Goal: Task Accomplishment & Management: Complete application form

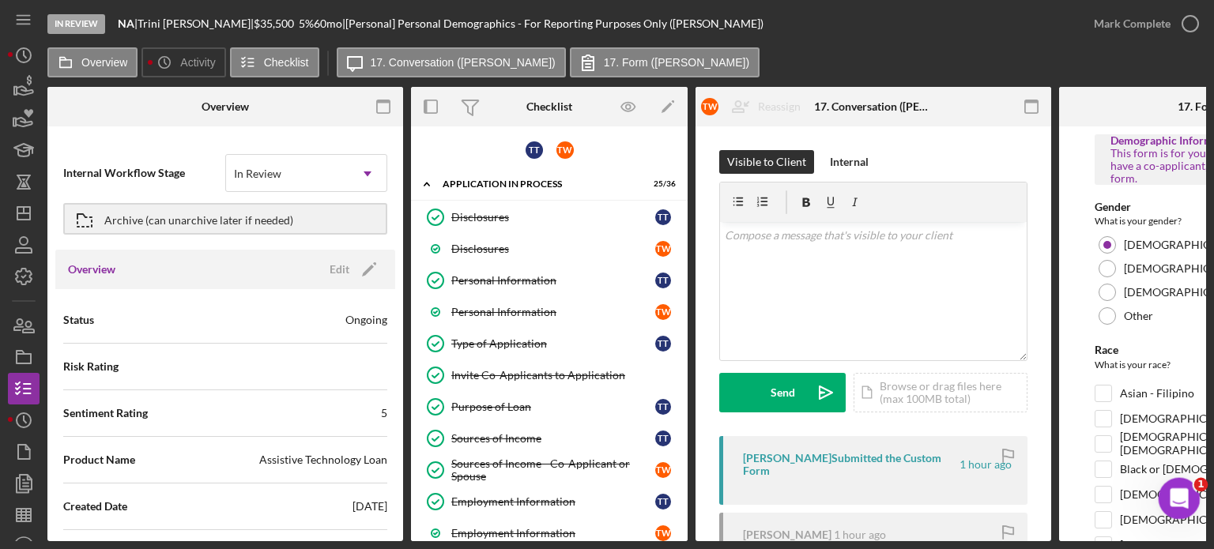
scroll to position [645, 0]
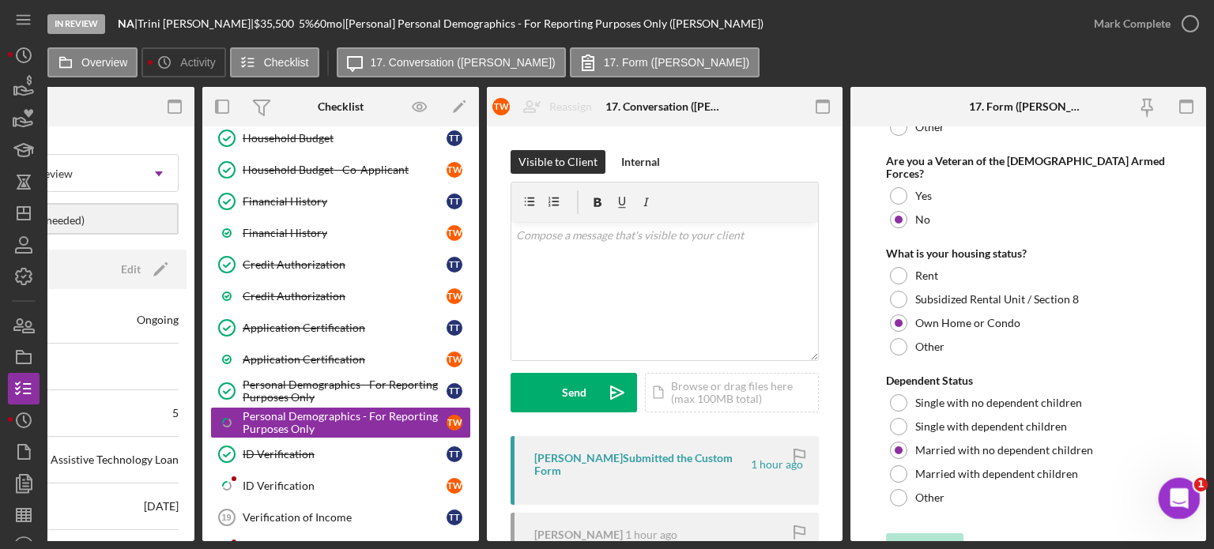
click at [1172, 489] on icon "Open Intercom Messenger" at bounding box center [1177, 497] width 26 height 26
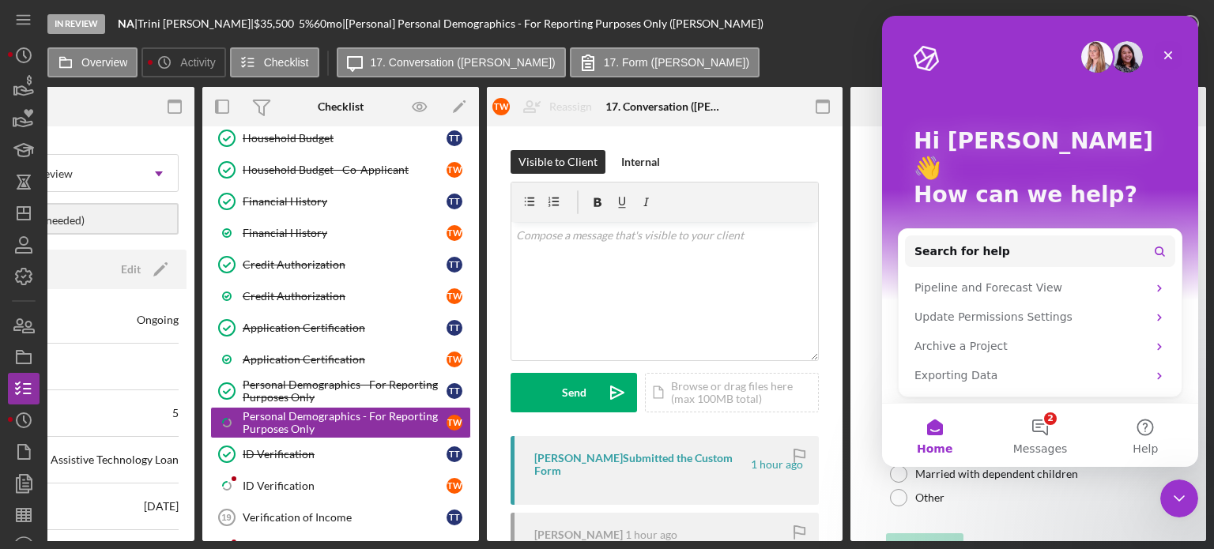
scroll to position [42, 0]
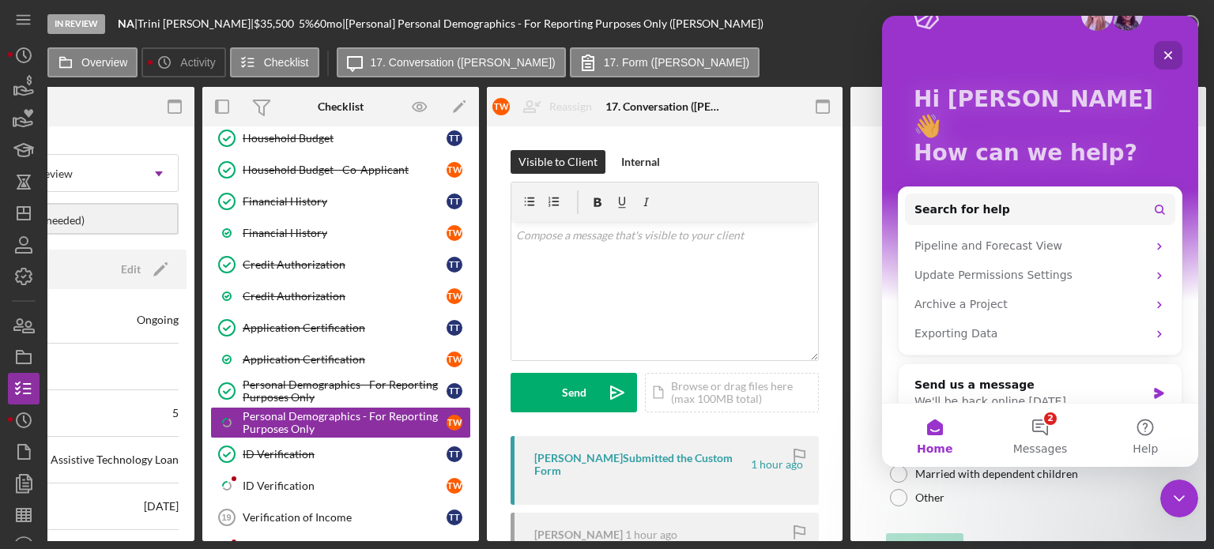
click at [1169, 51] on icon "Close" at bounding box center [1168, 55] width 13 height 13
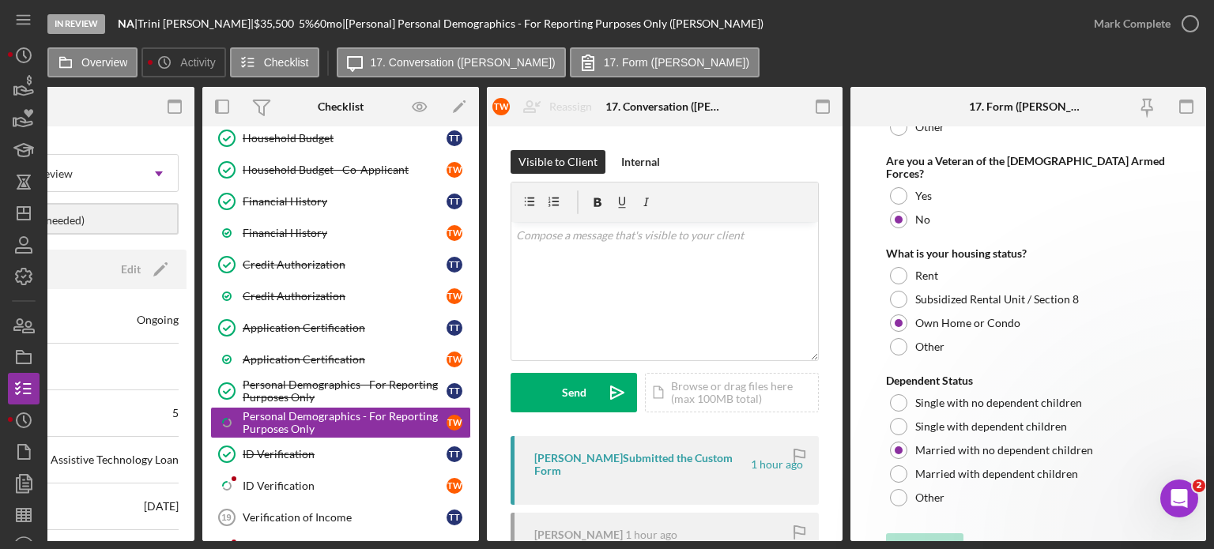
scroll to position [0, 0]
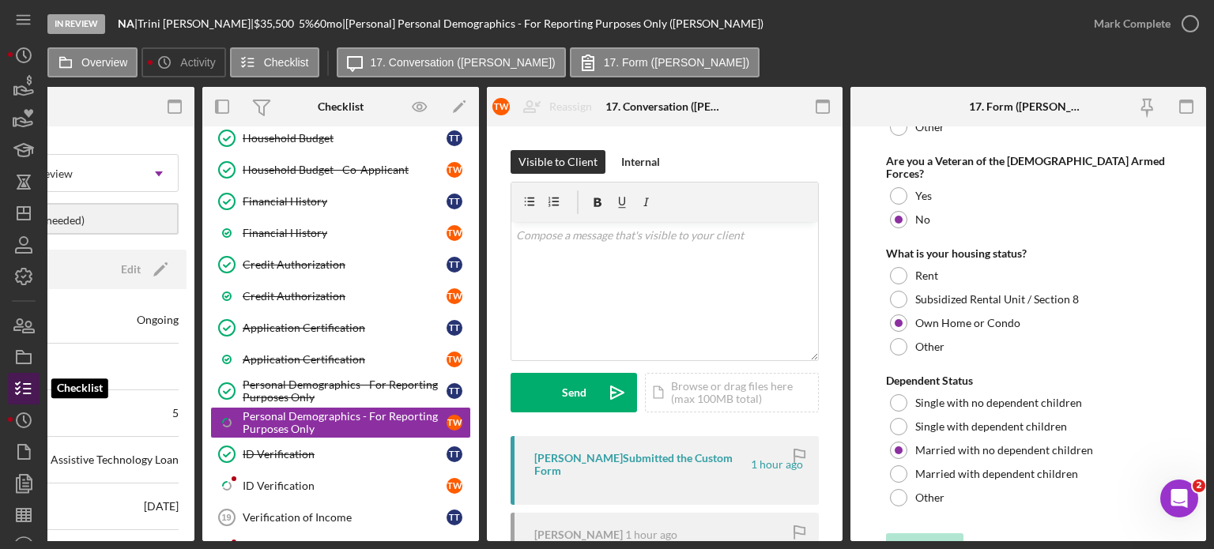
click at [28, 381] on icon "button" at bounding box center [24, 389] width 40 height 40
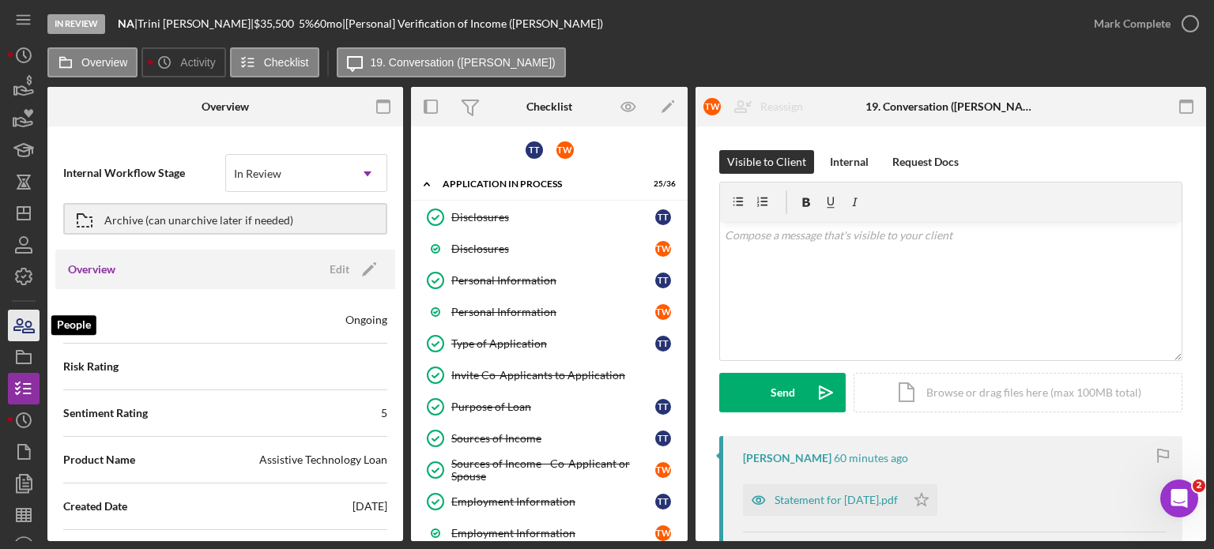
click at [25, 325] on icon "button" at bounding box center [28, 327] width 11 height 11
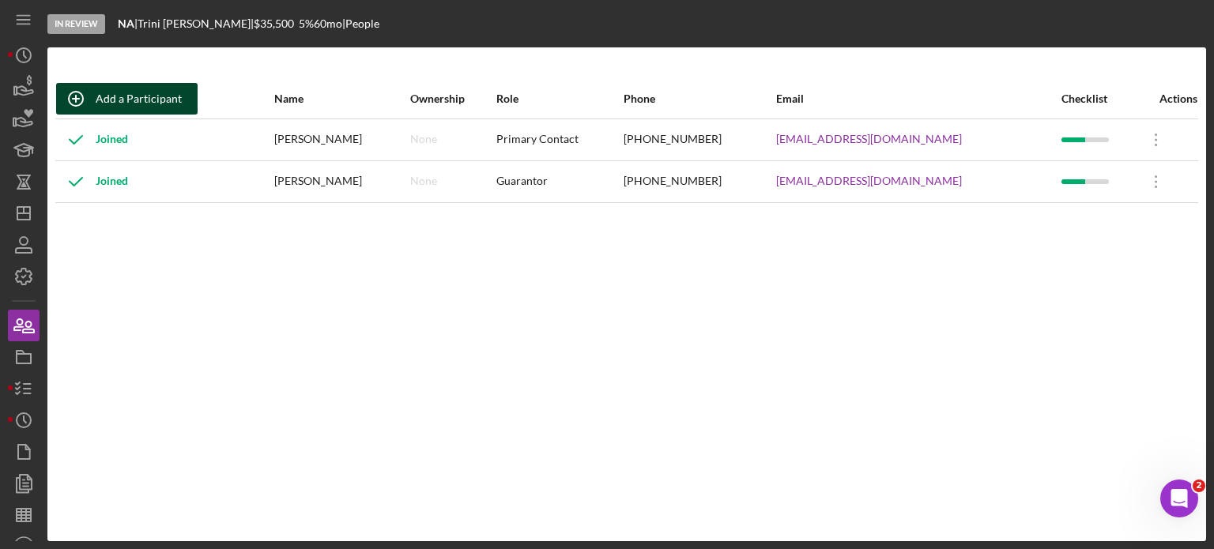
click at [145, 96] on div "Add a Participant" at bounding box center [139, 99] width 86 height 32
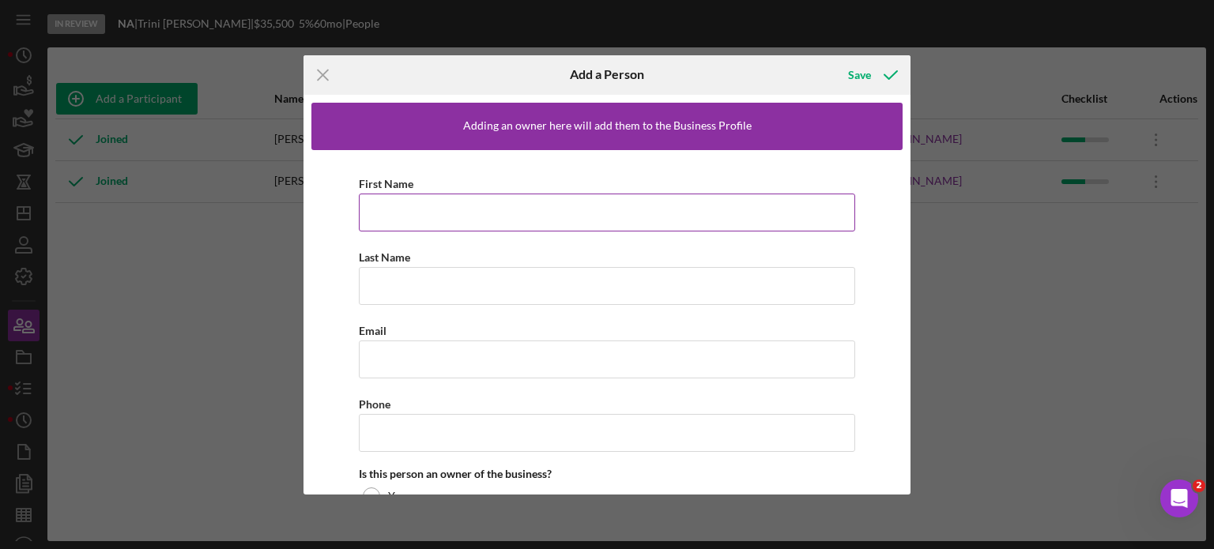
click at [519, 218] on input "First Name" at bounding box center [607, 213] width 496 height 38
type input "t"
type input "[PERSON_NAME]"
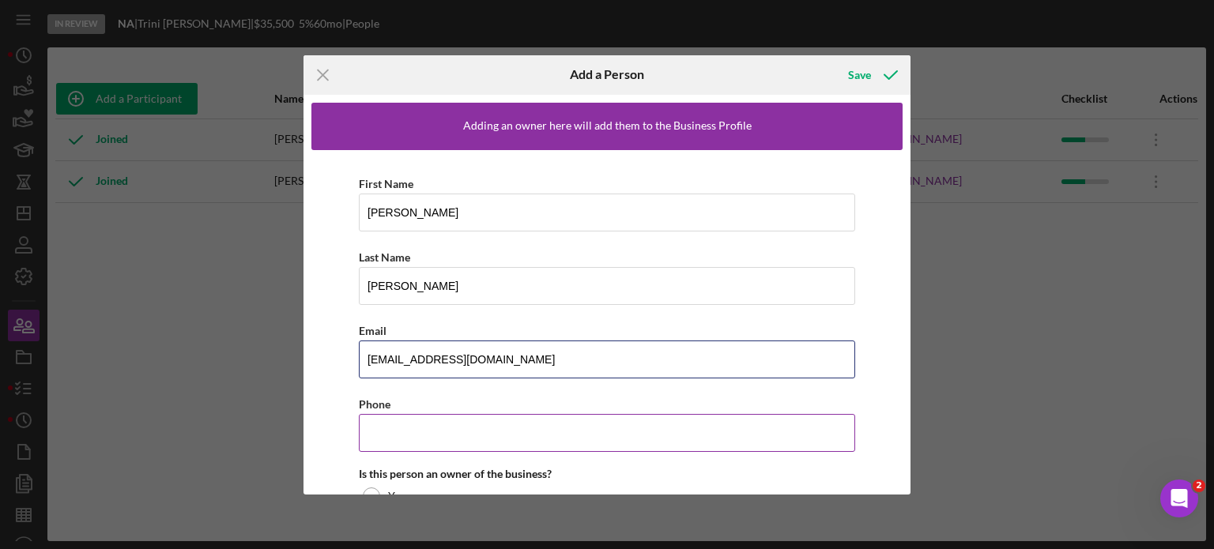
type input "[EMAIL_ADDRESS][DOMAIN_NAME]"
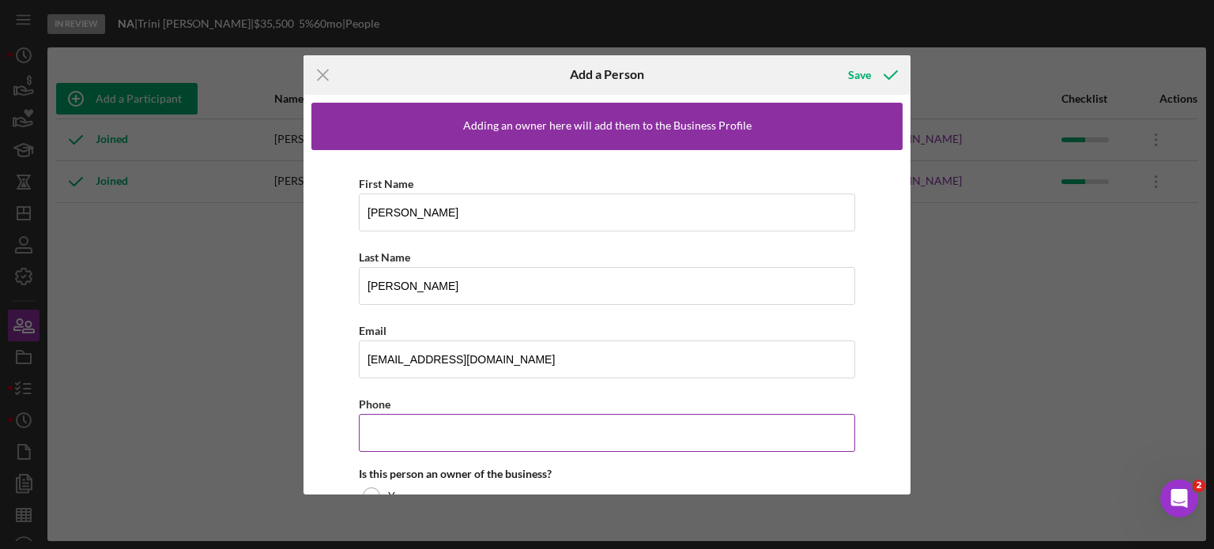
click at [447, 409] on div "Phone" at bounding box center [607, 404] width 496 height 20
click at [453, 428] on input "Phone" at bounding box center [607, 433] width 496 height 38
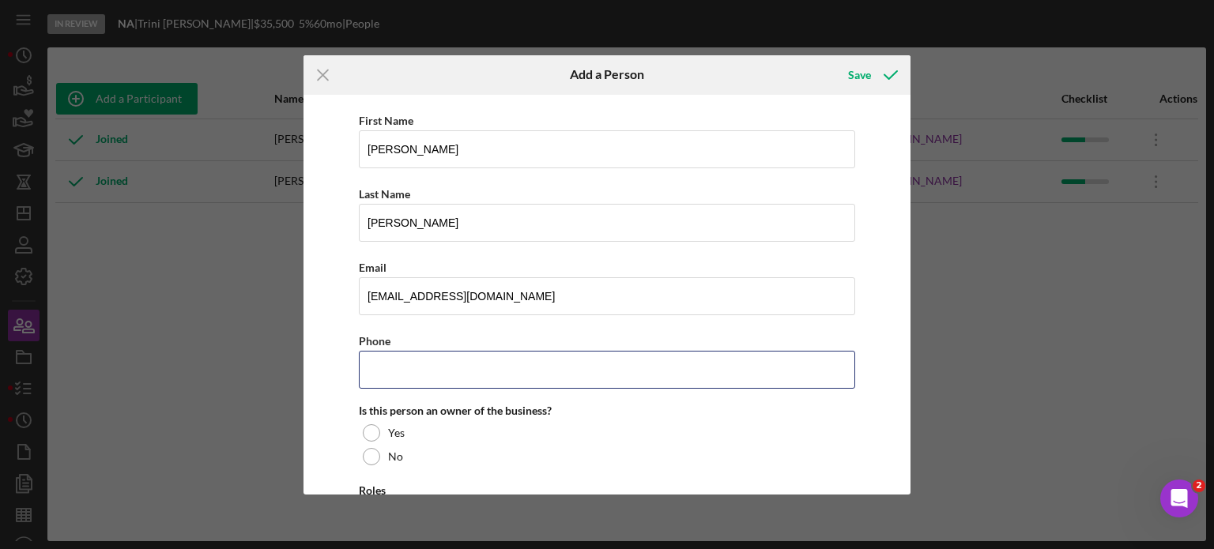
scroll to position [154, 0]
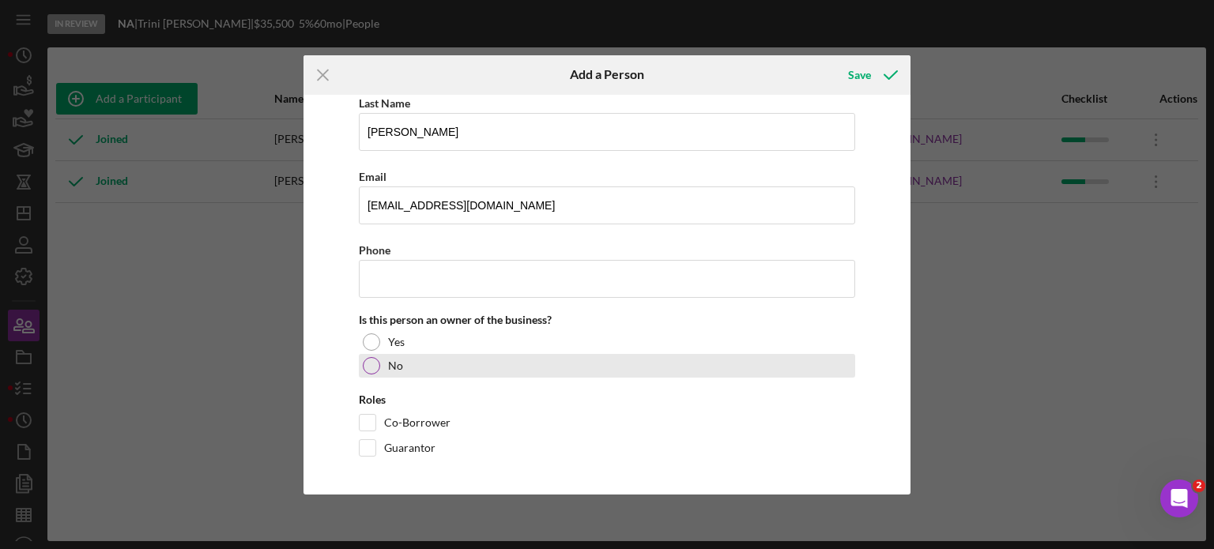
click at [370, 363] on div at bounding box center [371, 365] width 17 height 17
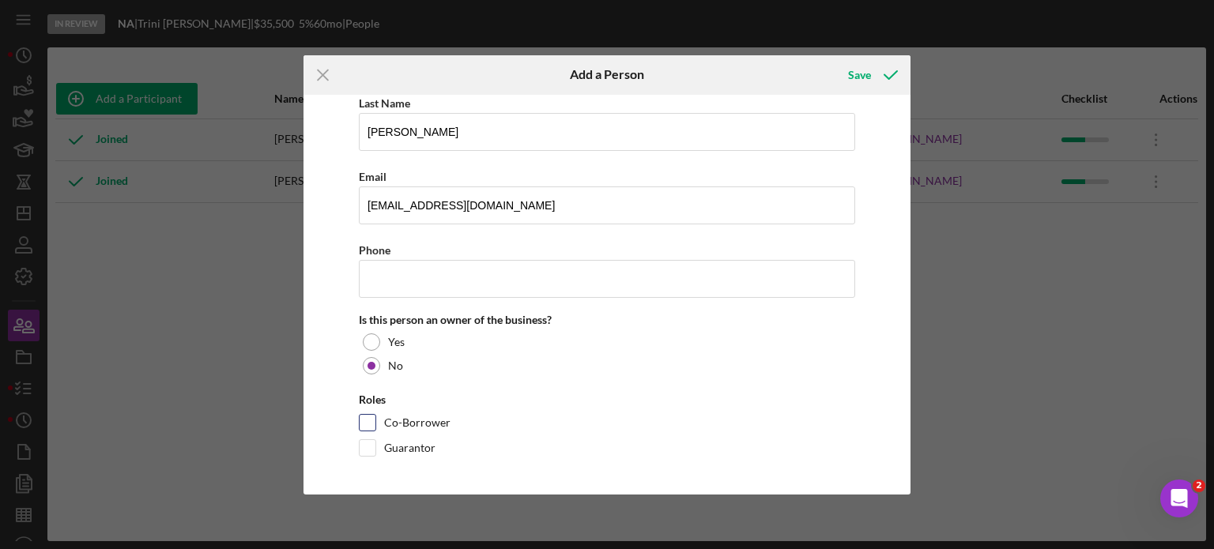
click at [372, 423] on input "Co-Borrower" at bounding box center [368, 423] width 16 height 16
checkbox input "true"
click at [861, 75] on div "Save" at bounding box center [859, 75] width 23 height 32
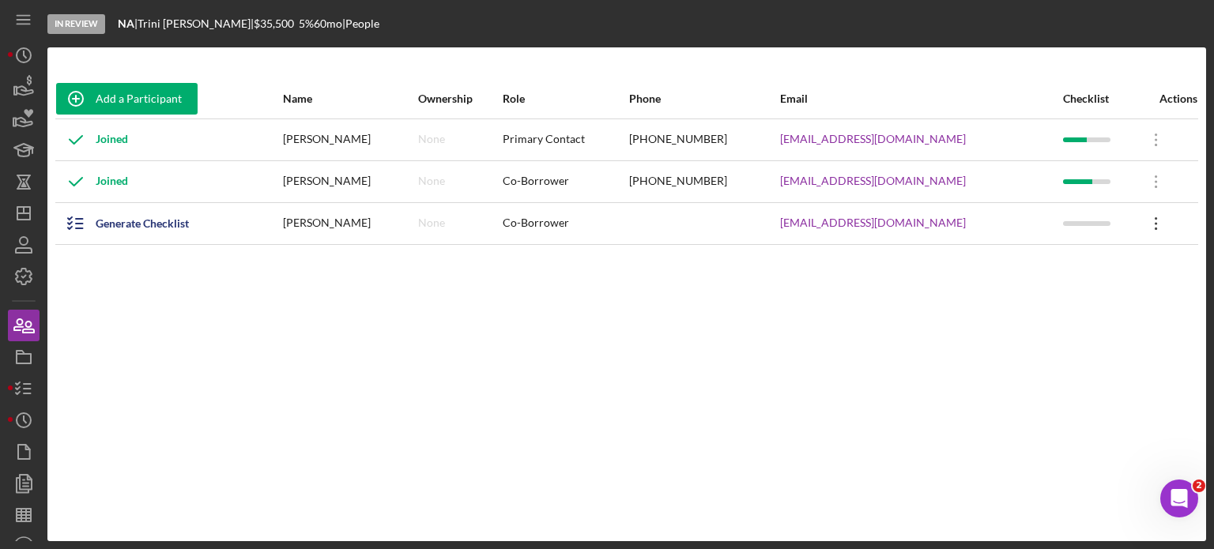
click at [1144, 228] on icon "Icon/Overflow" at bounding box center [1157, 224] width 40 height 40
click at [957, 309] on div "Add a Participant Name Ownership Role Phone Email Checklist Actions Joined [PER…" at bounding box center [626, 294] width 1159 height 431
click at [136, 223] on div "Generate Checklist" at bounding box center [142, 224] width 93 height 32
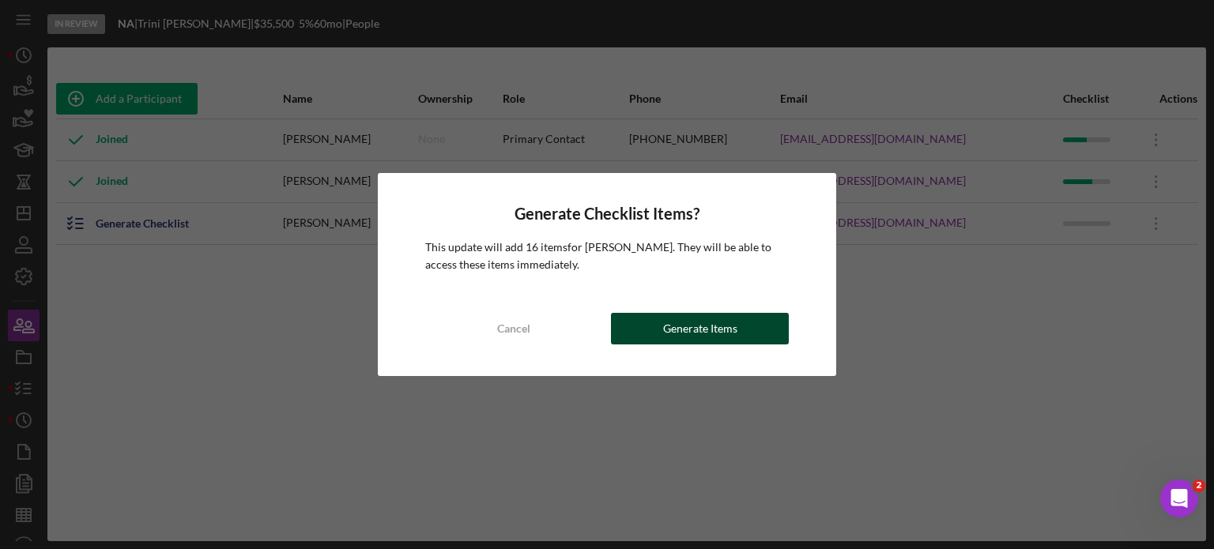
click at [695, 326] on div "Generate Items" at bounding box center [700, 329] width 74 height 32
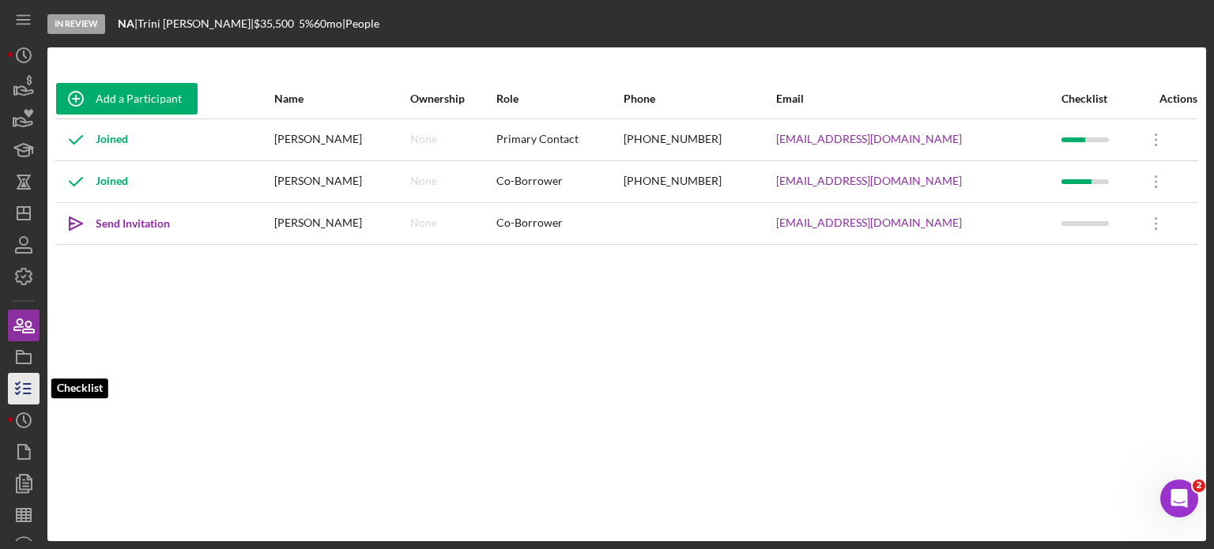
click at [22, 390] on icon "button" at bounding box center [24, 389] width 40 height 40
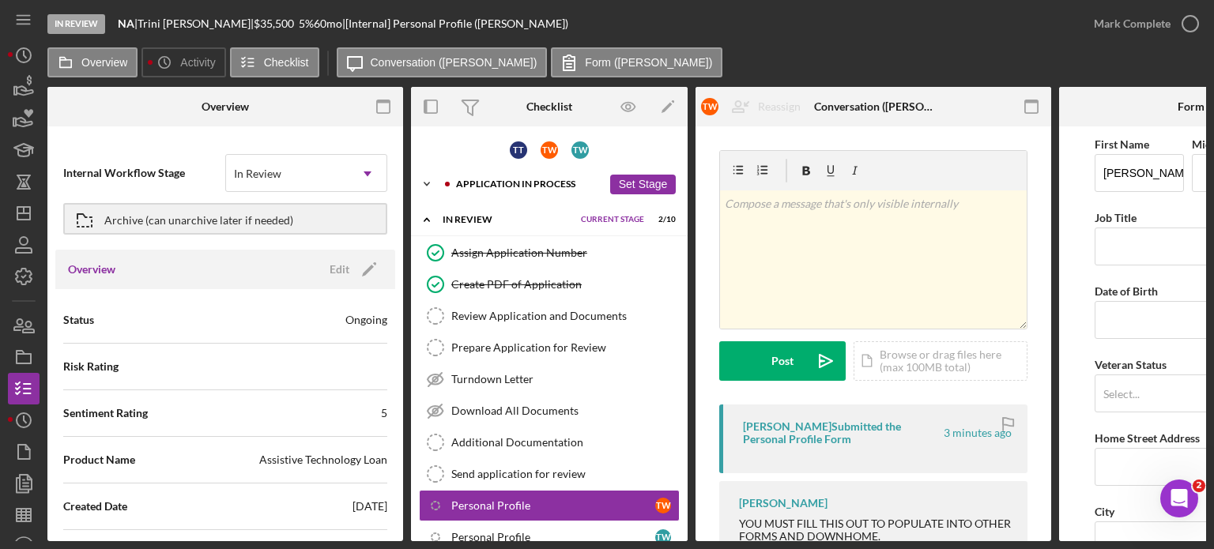
click at [522, 183] on div "Application In Process" at bounding box center [529, 183] width 146 height 9
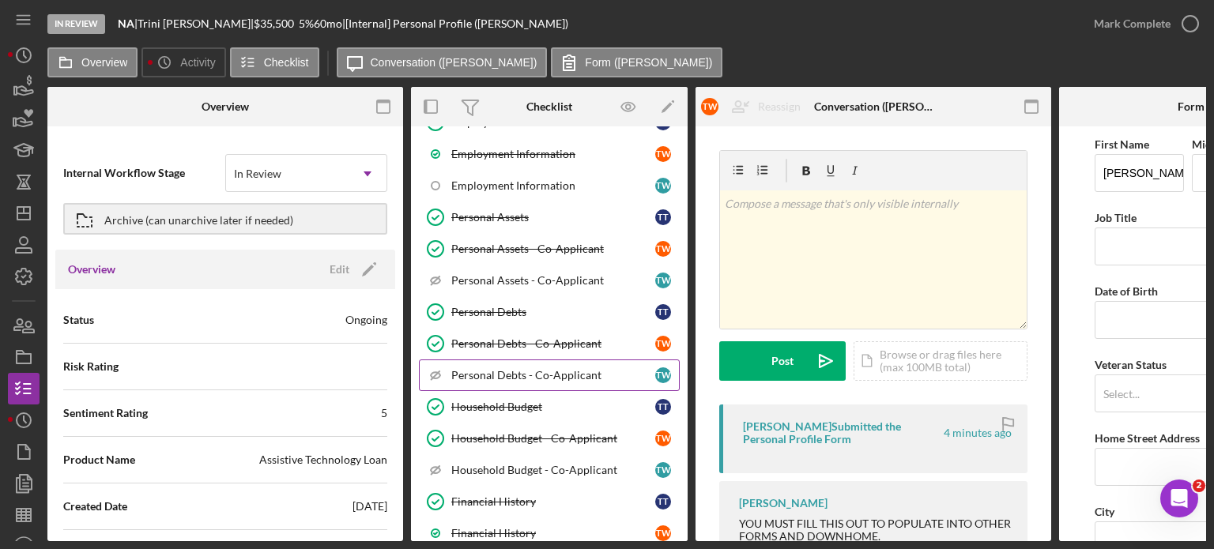
scroll to position [553, 0]
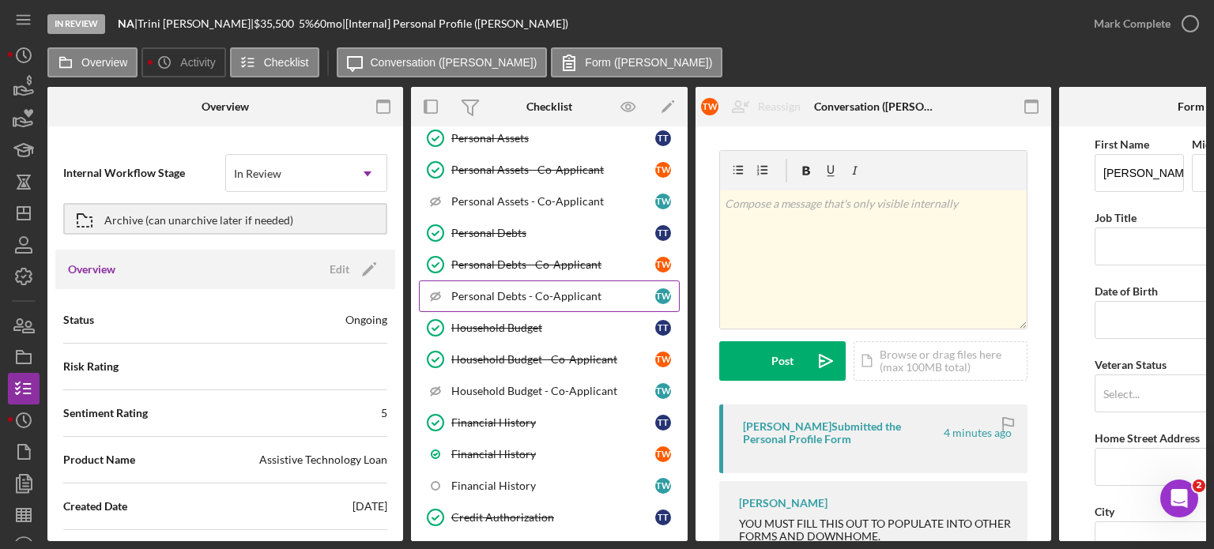
click at [432, 288] on icon "Icon/Checklist Item Sub Hidden" at bounding box center [436, 297] width 40 height 40
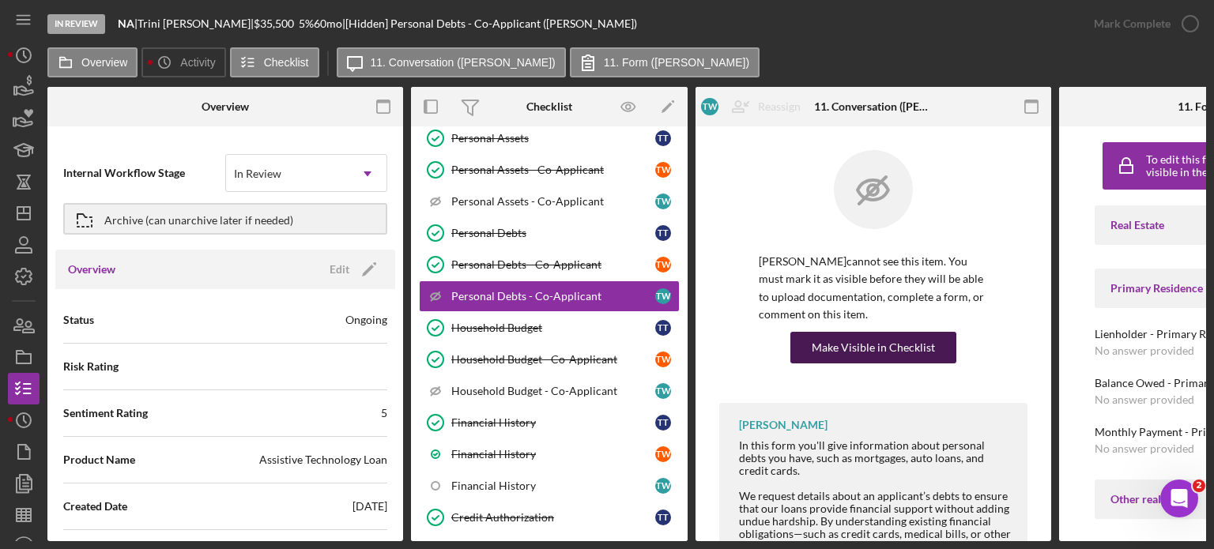
click at [892, 344] on div "Make Visible in Checklist" at bounding box center [873, 348] width 123 height 32
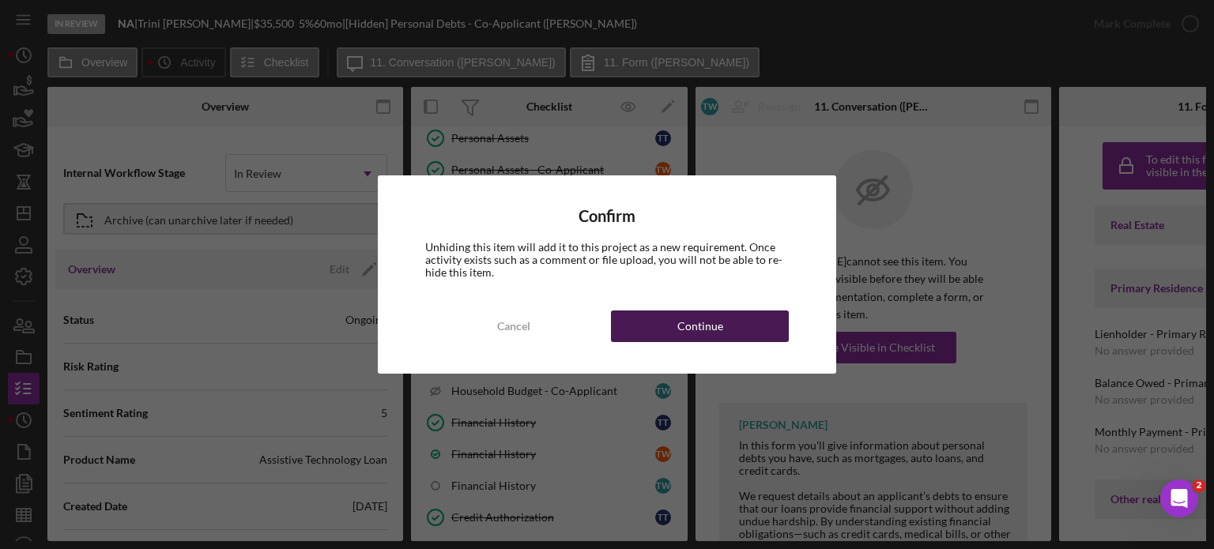
click at [705, 325] on div "Continue" at bounding box center [700, 327] width 46 height 32
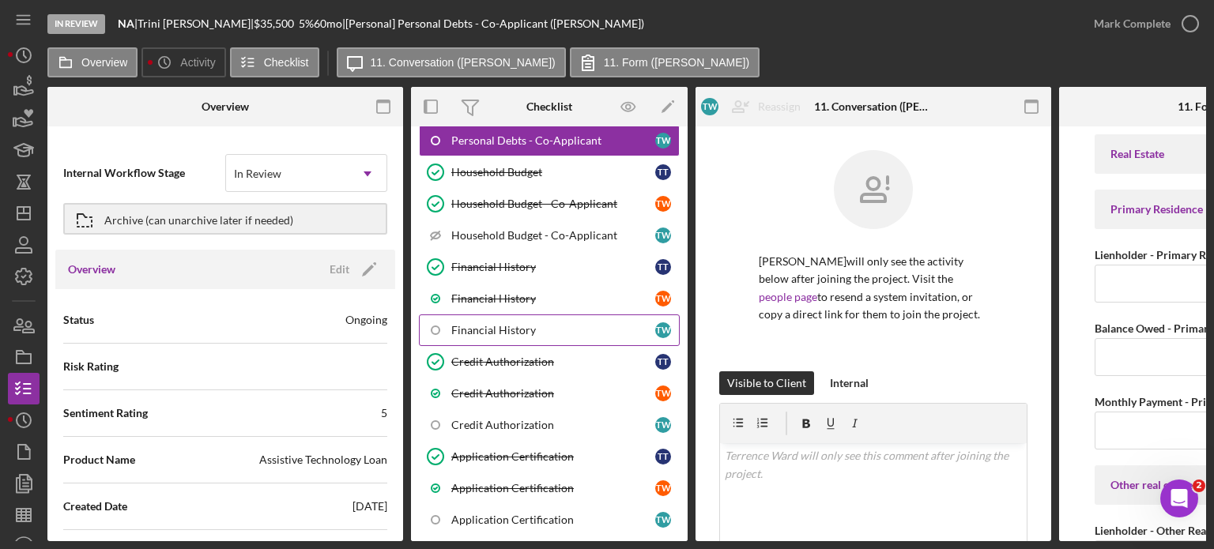
scroll to position [711, 0]
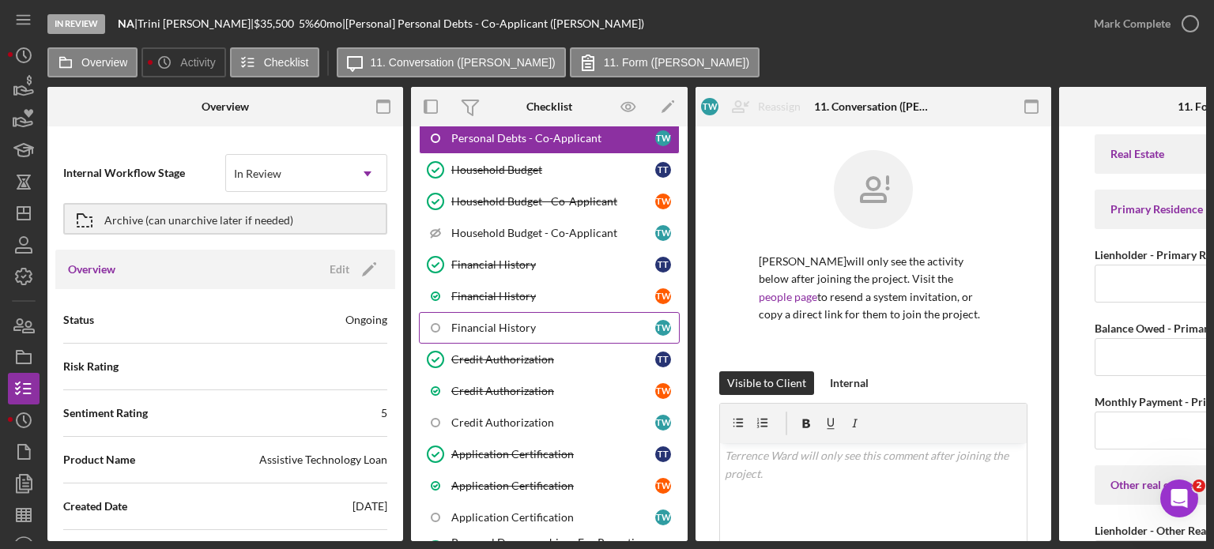
click at [507, 322] on div "Financial History" at bounding box center [553, 328] width 204 height 13
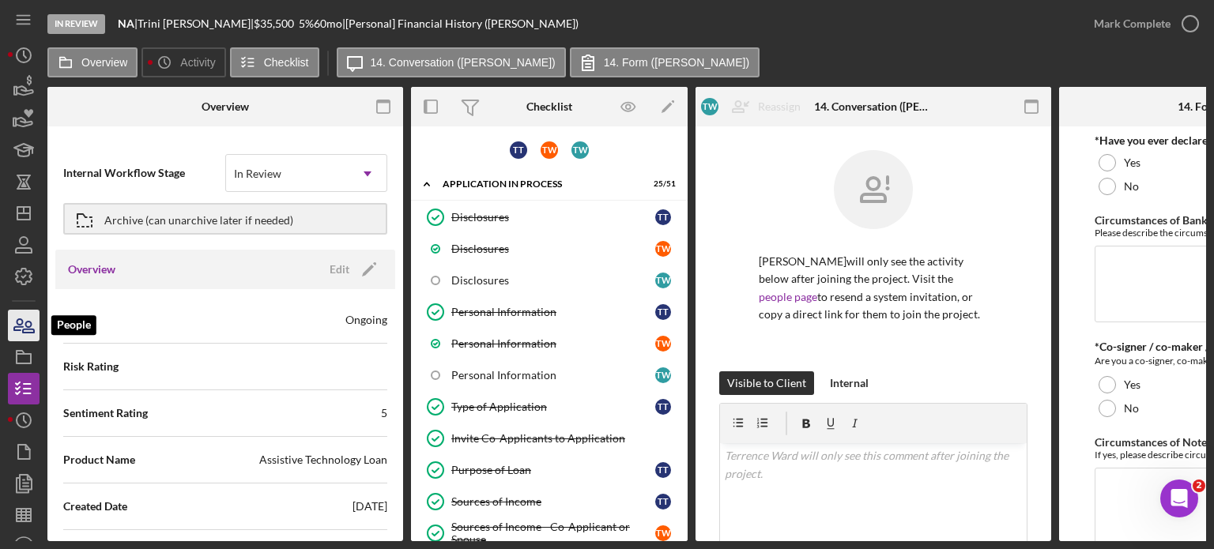
click at [28, 328] on icon "button" at bounding box center [28, 327] width 11 height 11
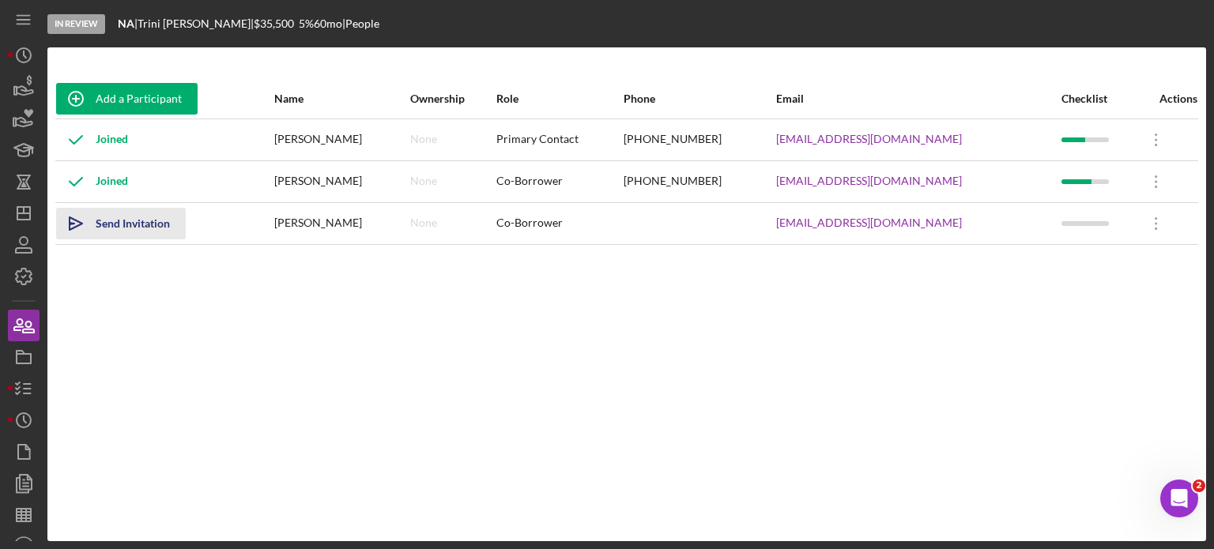
click at [111, 223] on div "Send Invitation" at bounding box center [133, 224] width 74 height 32
click at [420, 413] on div "Add a Participant Name Ownership Role Phone Email Checklist Actions Joined [PER…" at bounding box center [626, 294] width 1159 height 431
